Goal: Register for event/course

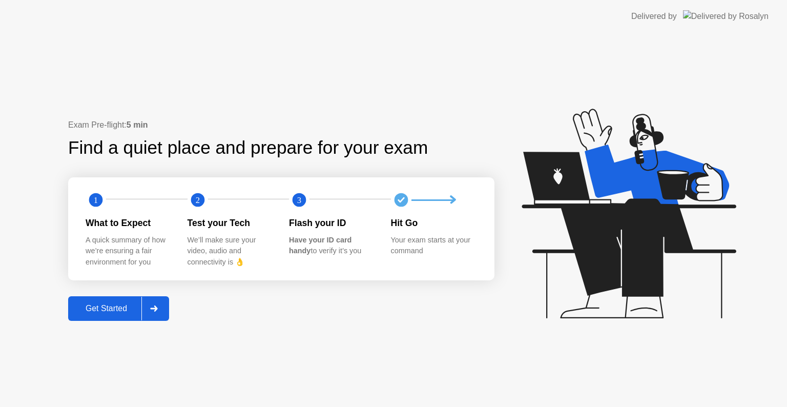
click at [115, 310] on div "Get Started" at bounding box center [106, 308] width 70 height 9
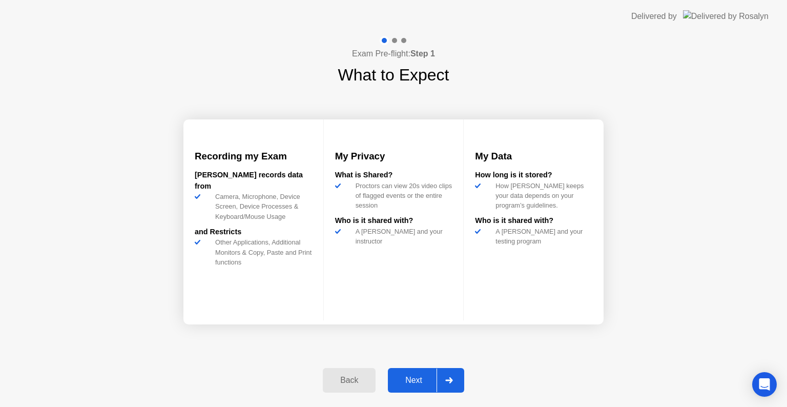
click at [437, 385] on div "Next" at bounding box center [414, 380] width 46 height 9
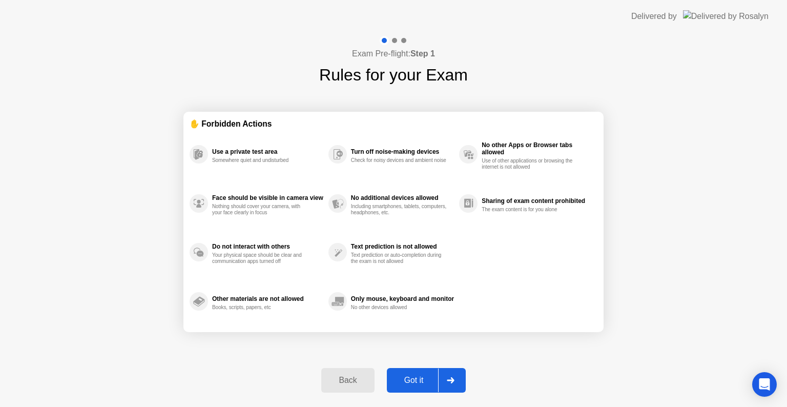
click at [457, 385] on div at bounding box center [450, 381] width 25 height 24
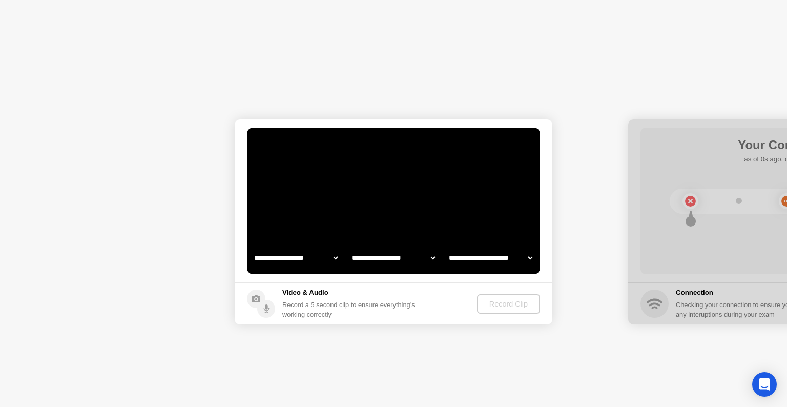
select select "**********"
select select "*******"
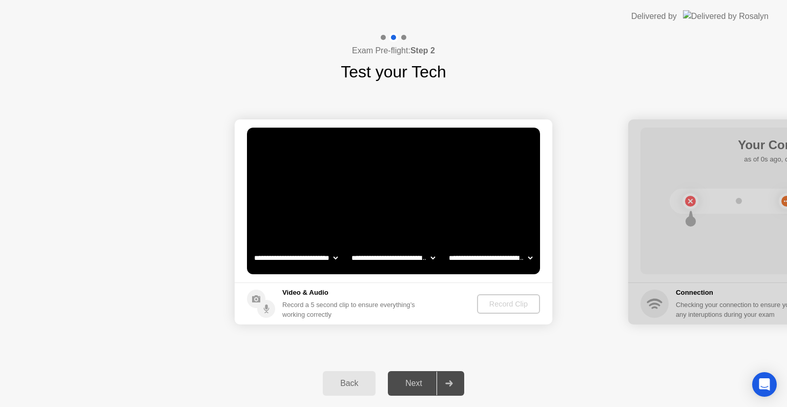
click at [441, 386] on div at bounding box center [449, 384] width 25 height 24
click at [510, 303] on div "Record Clip" at bounding box center [509, 304] width 55 height 8
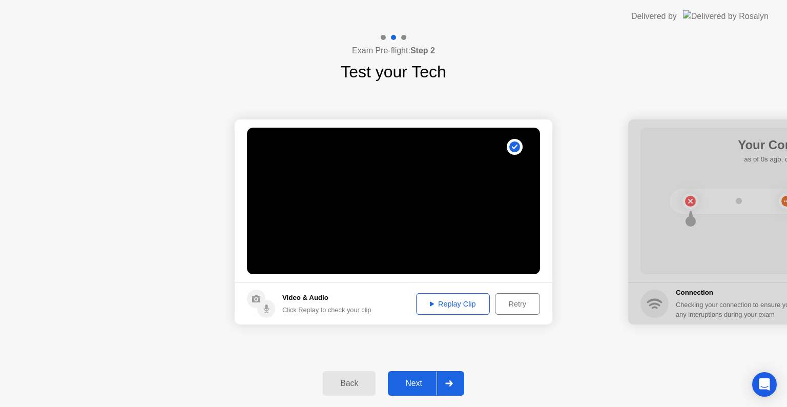
click at [430, 381] on div "Next" at bounding box center [414, 383] width 46 height 9
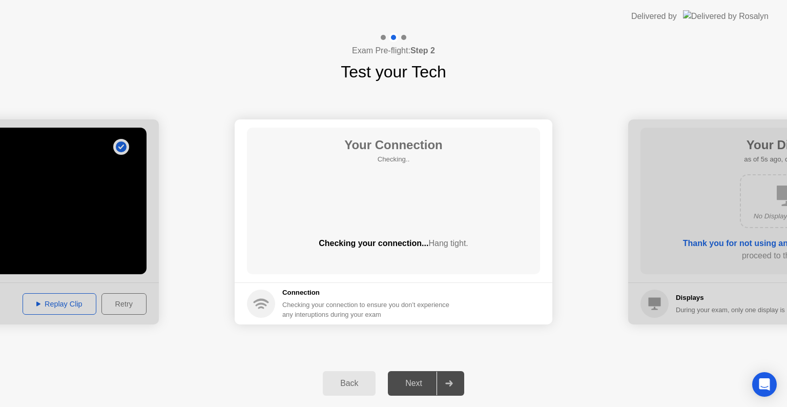
click at [435, 379] on div "Next" at bounding box center [414, 383] width 46 height 9
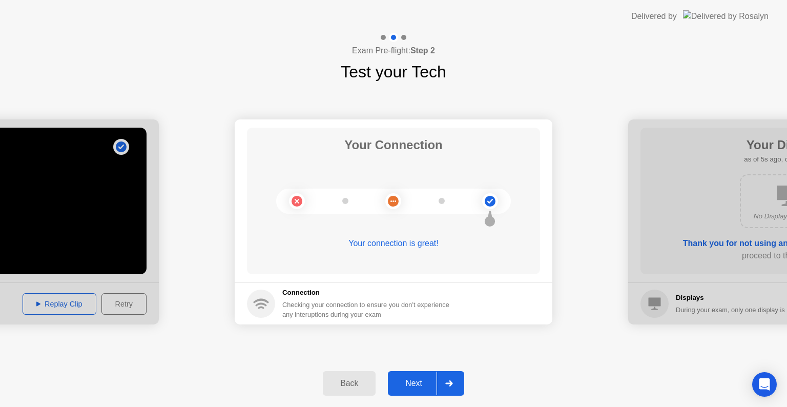
click at [439, 379] on div at bounding box center [449, 384] width 25 height 24
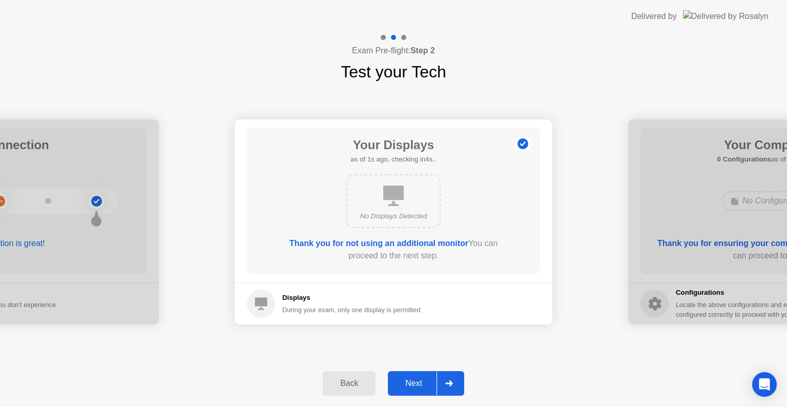
click at [439, 379] on div at bounding box center [449, 384] width 25 height 24
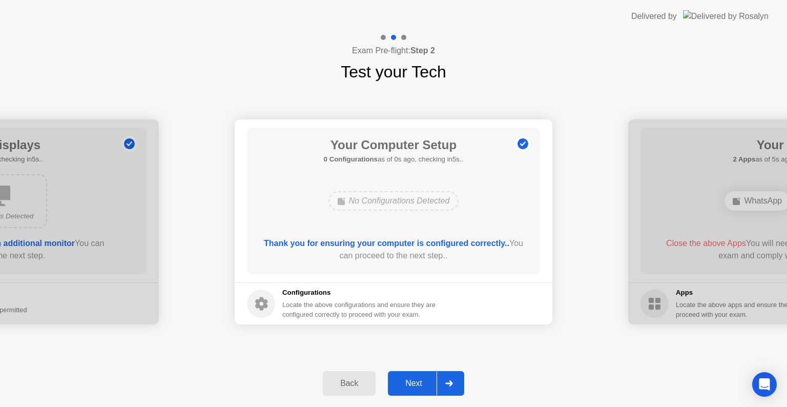
click at [439, 379] on div at bounding box center [449, 384] width 25 height 24
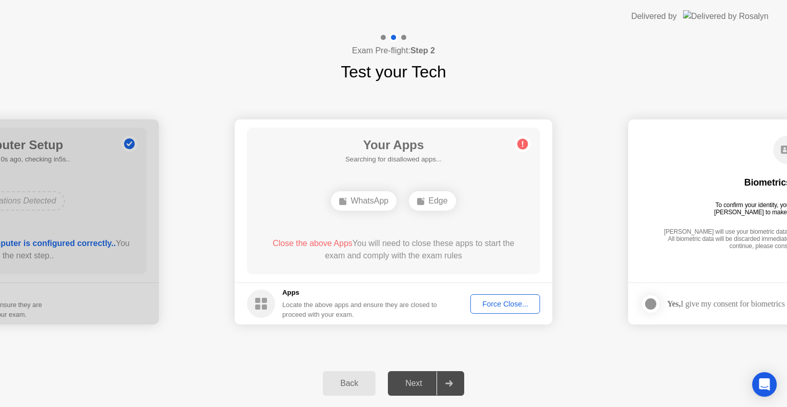
click at [492, 300] on div "Force Close..." at bounding box center [505, 304] width 63 height 8
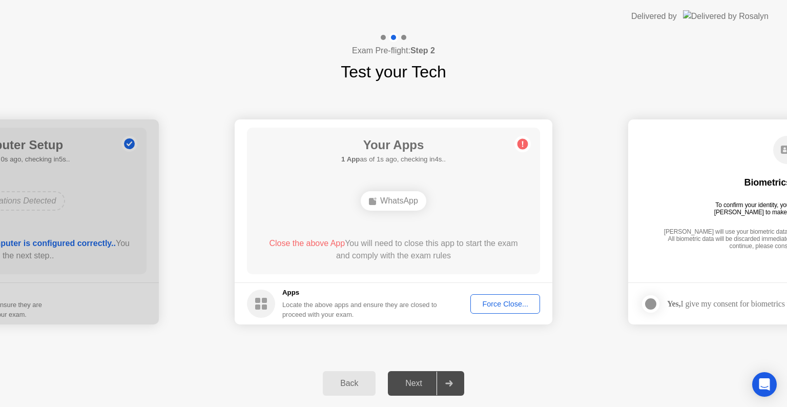
click at [499, 305] on div "Force Close..." at bounding box center [505, 304] width 63 height 8
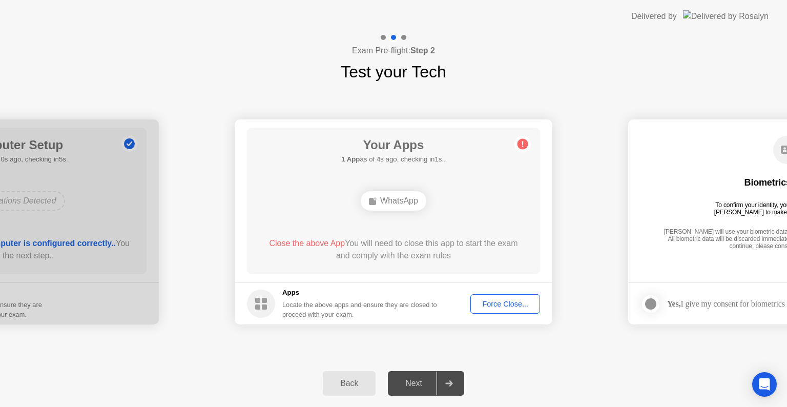
click at [402, 202] on div "WhatsApp" at bounding box center [394, 200] width 66 height 19
click at [504, 303] on div "Force Close..." at bounding box center [505, 304] width 63 height 8
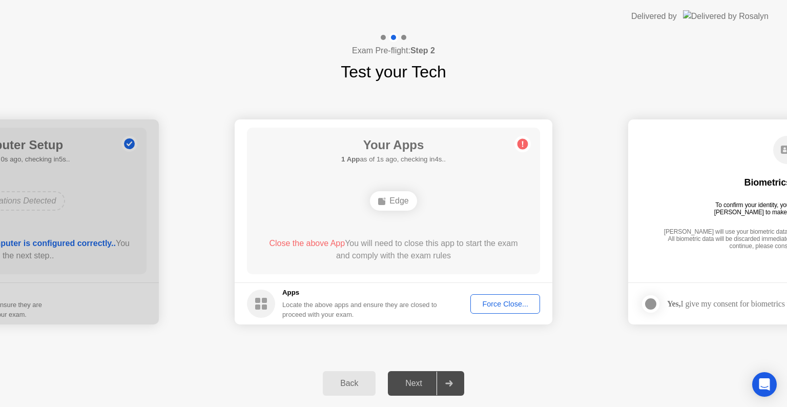
click at [497, 300] on div "Force Close..." at bounding box center [505, 304] width 63 height 8
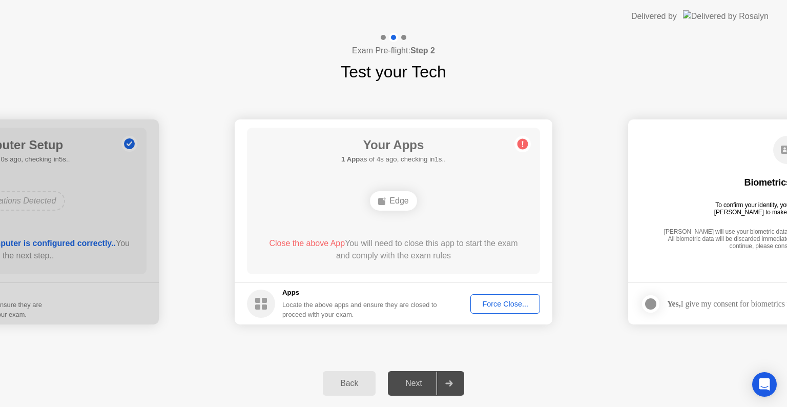
click at [493, 308] on div "Force Close..." at bounding box center [505, 304] width 63 height 8
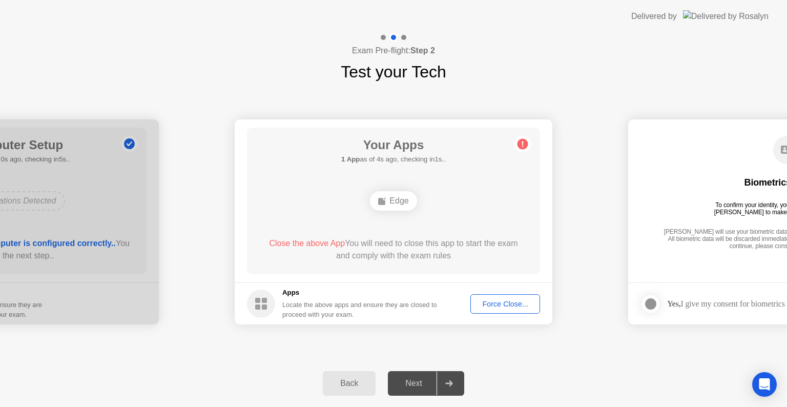
click at [503, 303] on div "Force Close..." at bounding box center [505, 304] width 63 height 8
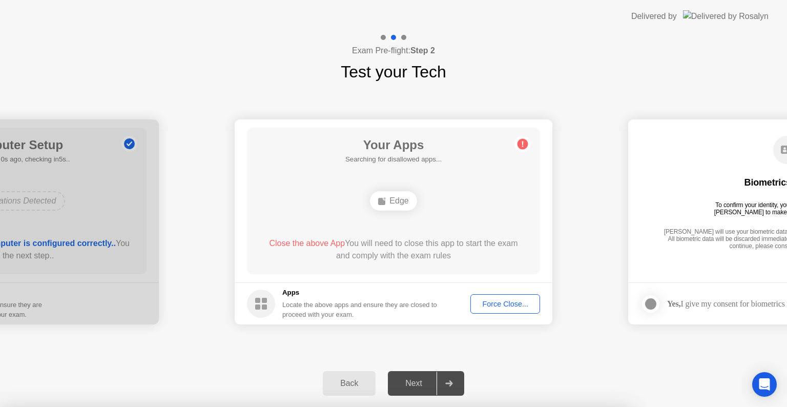
drag, startPoint x: 438, startPoint y: 287, endPoint x: 442, endPoint y: 265, distance: 21.4
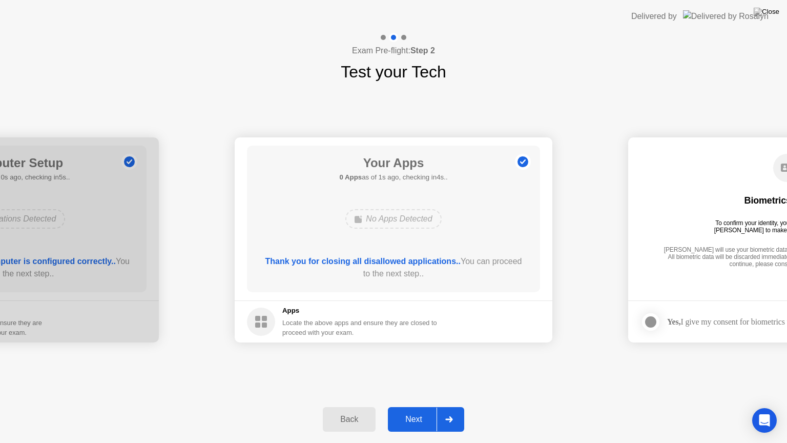
drag, startPoint x: 462, startPoint y: 422, endPoint x: 444, endPoint y: 422, distance: 18.5
click at [460, 406] on button "Next" at bounding box center [426, 419] width 76 height 25
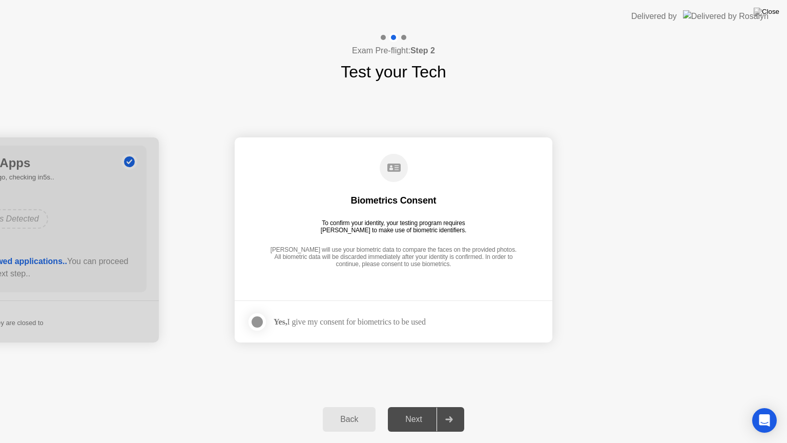
click at [449, 406] on div at bounding box center [449, 419] width 25 height 24
click at [359, 323] on div "Yes, I give my consent for biometrics to be used" at bounding box center [350, 322] width 152 height 10
click at [261, 321] on div at bounding box center [257, 322] width 12 height 12
click at [421, 405] on div "Back Next" at bounding box center [393, 419] width 787 height 47
click at [421, 406] on div "Next" at bounding box center [414, 419] width 46 height 9
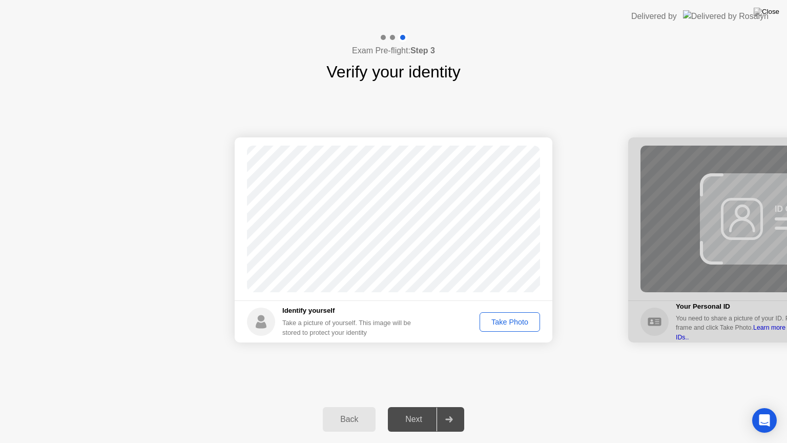
click at [505, 322] on div "Take Photo" at bounding box center [509, 322] width 53 height 8
click at [446, 406] on icon at bounding box center [449, 419] width 8 height 6
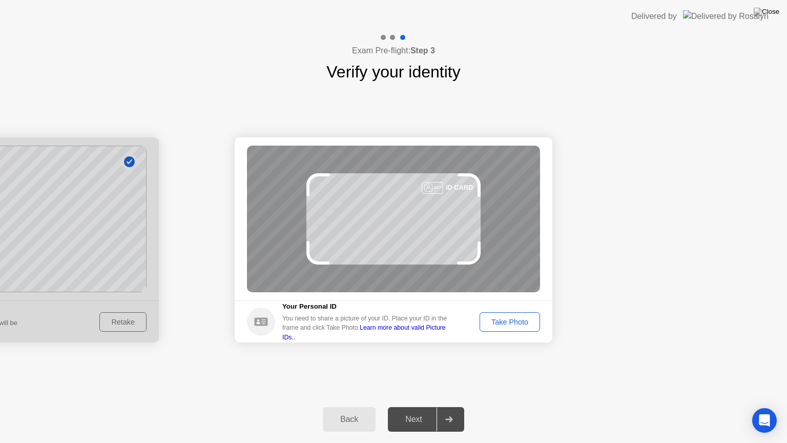
click at [518, 319] on div "Take Photo" at bounding box center [509, 322] width 53 height 8
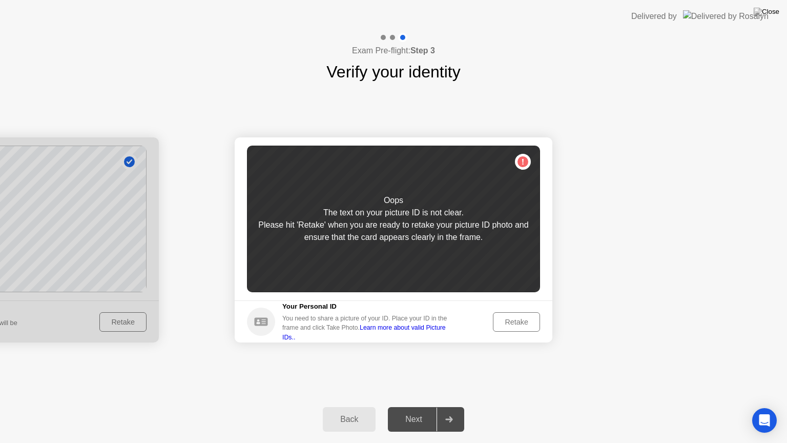
click at [513, 320] on div "Retake" at bounding box center [517, 322] width 40 height 8
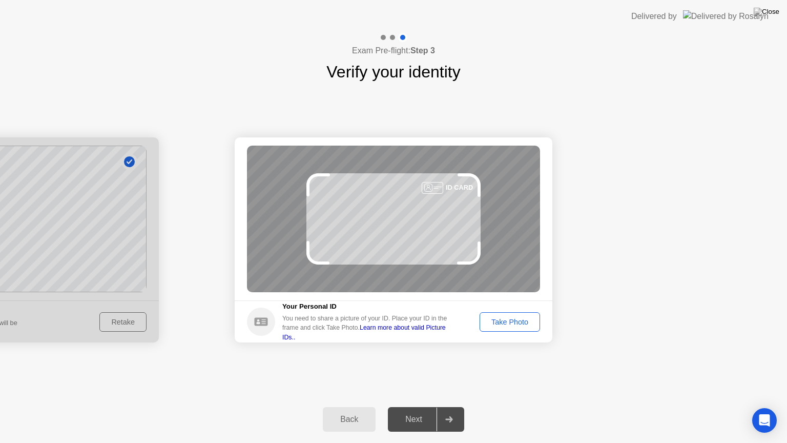
click at [505, 321] on div "Take Photo" at bounding box center [509, 322] width 53 height 8
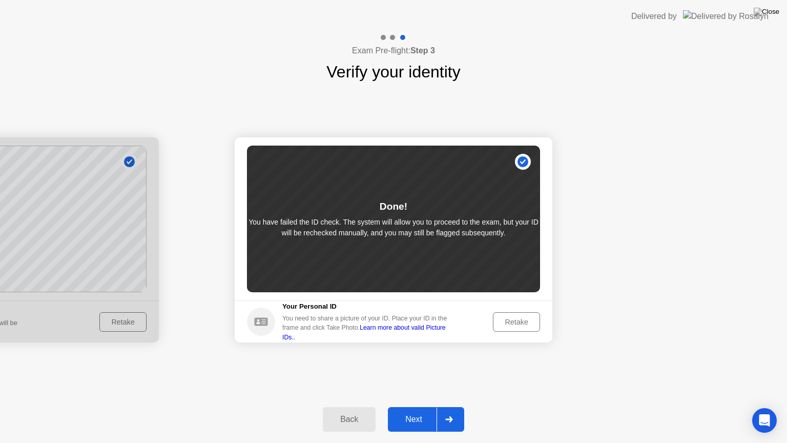
click at [424, 406] on div "Next" at bounding box center [414, 419] width 46 height 9
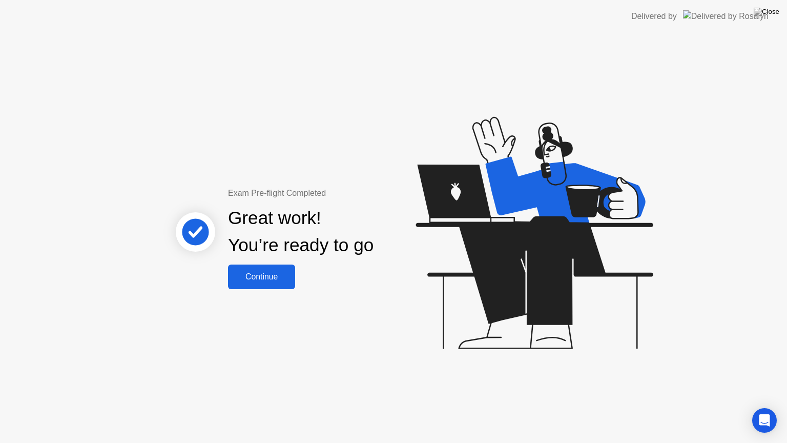
click at [283, 272] on div "Continue" at bounding box center [261, 276] width 61 height 9
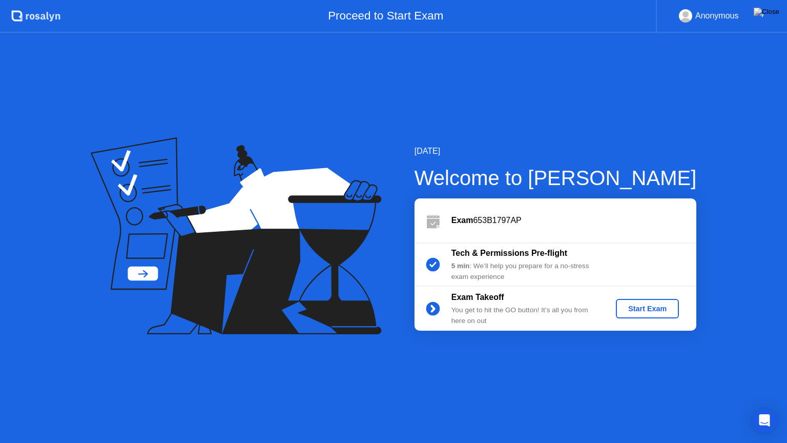
click at [642, 308] on div "Start Exam" at bounding box center [647, 308] width 55 height 8
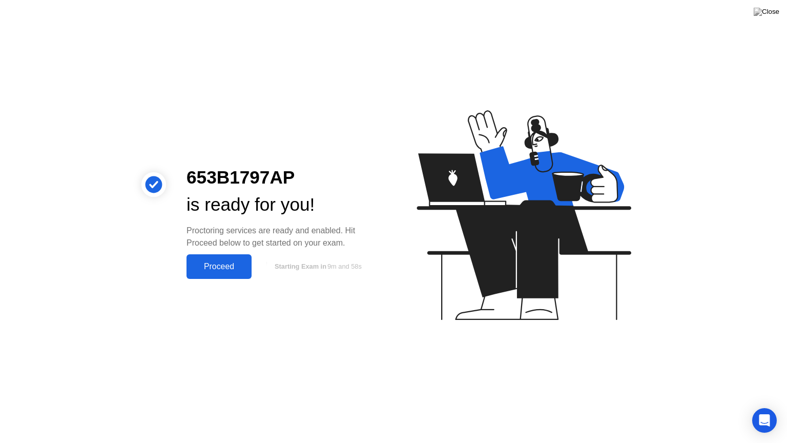
click at [228, 267] on div "Proceed" at bounding box center [219, 266] width 59 height 9
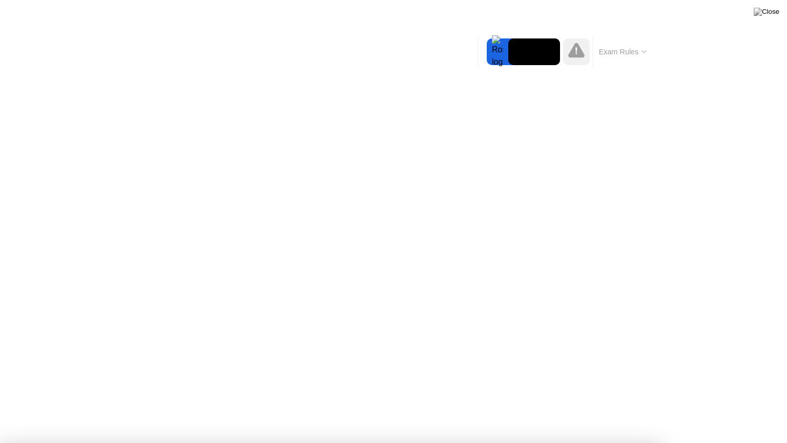
drag, startPoint x: 435, startPoint y: 320, endPoint x: 673, endPoint y: 208, distance: 262.8
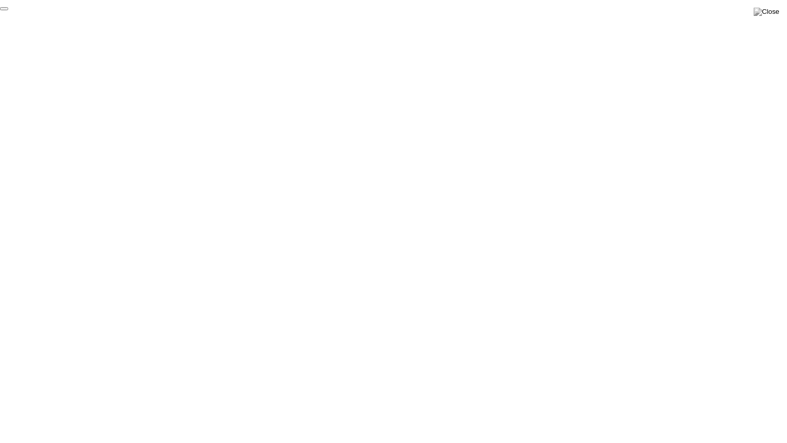
click div "End Proctoring Session"
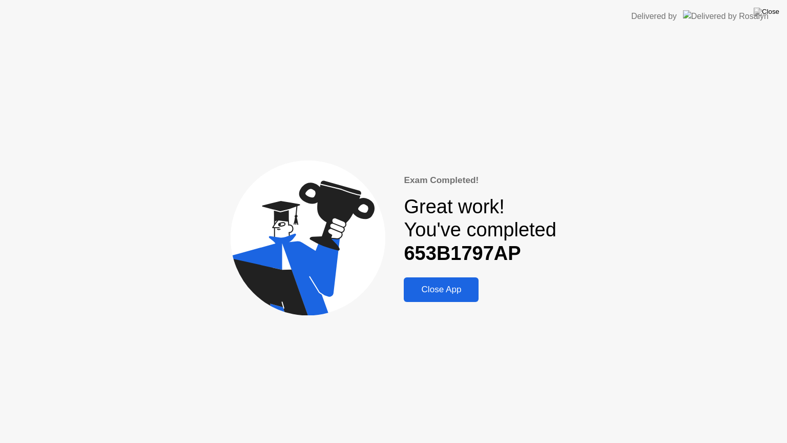
click at [446, 288] on div "Close App" at bounding box center [441, 289] width 69 height 10
